Goal: Task Accomplishment & Management: Manage account settings

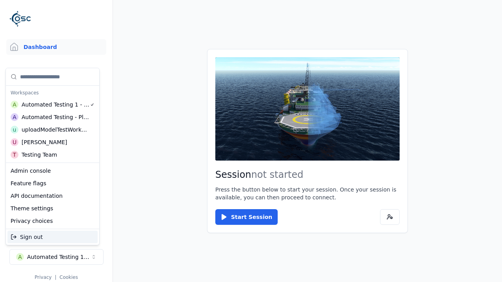
click at [53, 117] on div "Automated Testing - Playwright" at bounding box center [56, 117] width 68 height 8
click at [251, 141] on html "Support Dashboard Assets 3D Models Scenes Datasets Recordings Support Documenta…" at bounding box center [251, 141] width 502 height 282
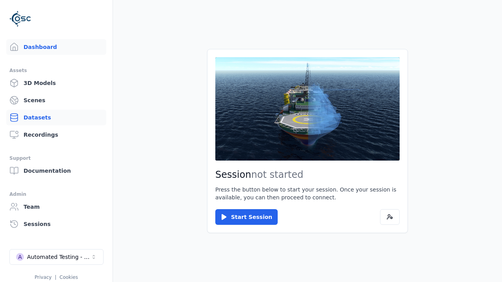
click at [56, 118] on link "Datasets" at bounding box center [56, 118] width 100 height 16
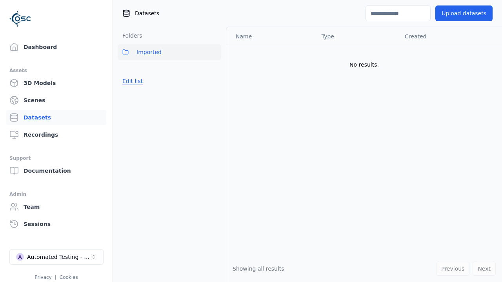
click at [131, 81] on button "Edit list" at bounding box center [133, 81] width 30 height 14
click at [138, 81] on link "Create folder" at bounding box center [140, 81] width 36 height 8
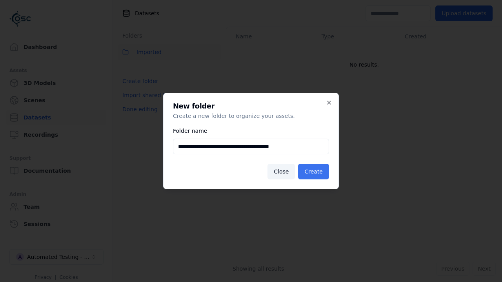
type input "**********"
click at [314, 172] on button "Create" at bounding box center [313, 172] width 31 height 16
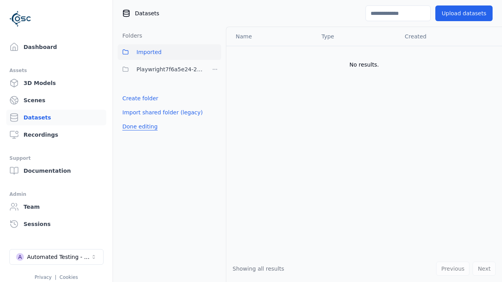
click at [138, 127] on button "Done editing" at bounding box center [140, 127] width 45 height 14
click at [131, 120] on button "Done editing" at bounding box center [140, 127] width 45 height 14
click at [215, 69] on html "Support Dashboard Assets 3D Models Scenes Datasets Recordings Support Documenta…" at bounding box center [251, 141] width 502 height 282
click at [214, 110] on div "Rename" at bounding box center [217, 110] width 53 height 13
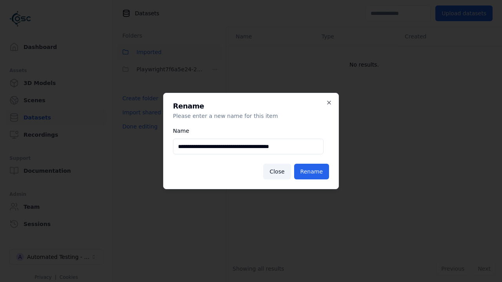
click at [248, 147] on input "**********" at bounding box center [248, 147] width 150 height 16
type input "**********"
click at [312, 172] on button "Rename" at bounding box center [311, 172] width 35 height 16
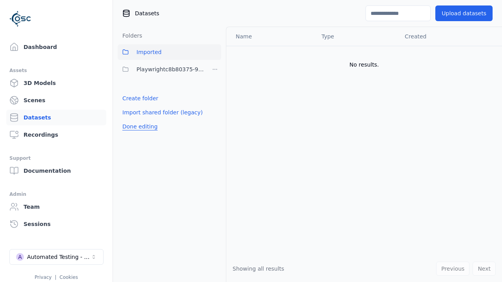
click at [138, 127] on button "Done editing" at bounding box center [140, 127] width 45 height 14
click at [131, 120] on button "Done editing" at bounding box center [140, 127] width 45 height 14
